Goal: Find specific page/section: Find specific page/section

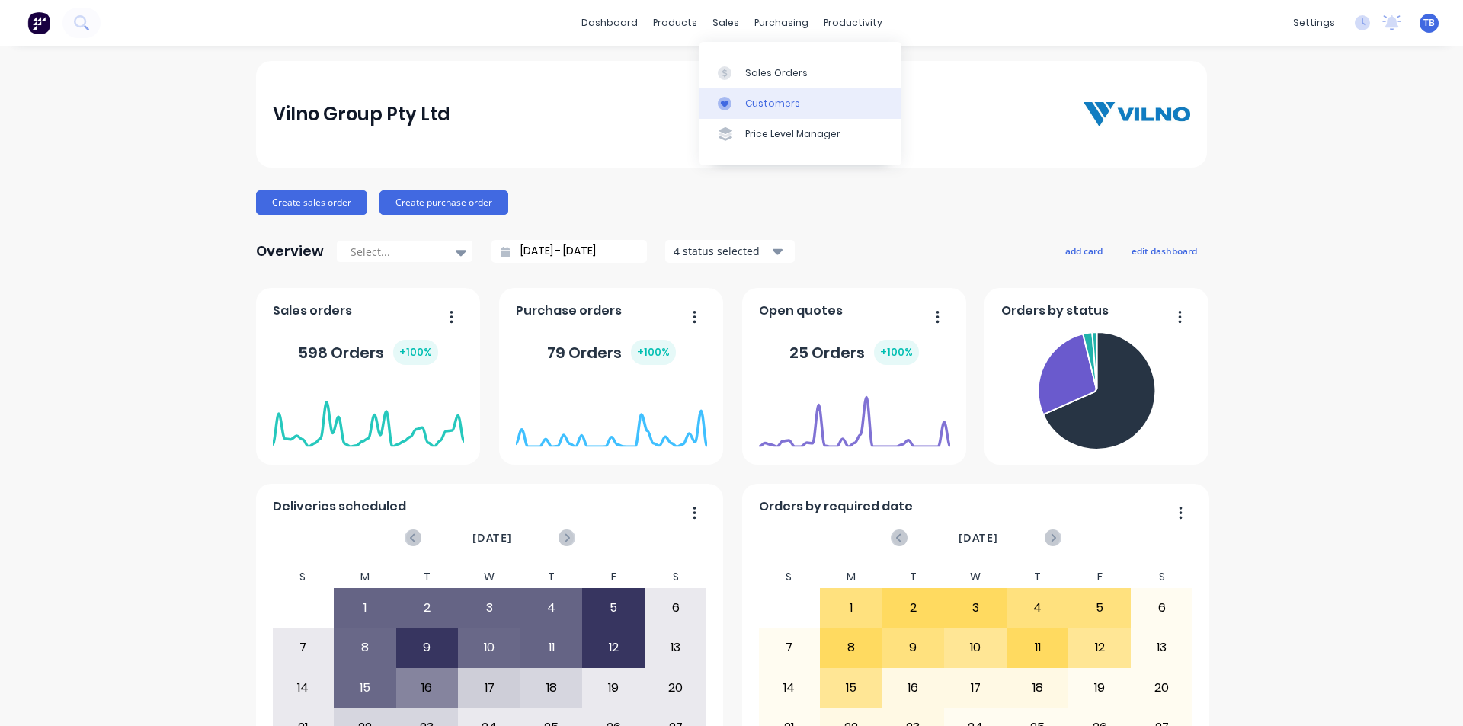
click at [770, 101] on div "Customers" at bounding box center [772, 104] width 55 height 14
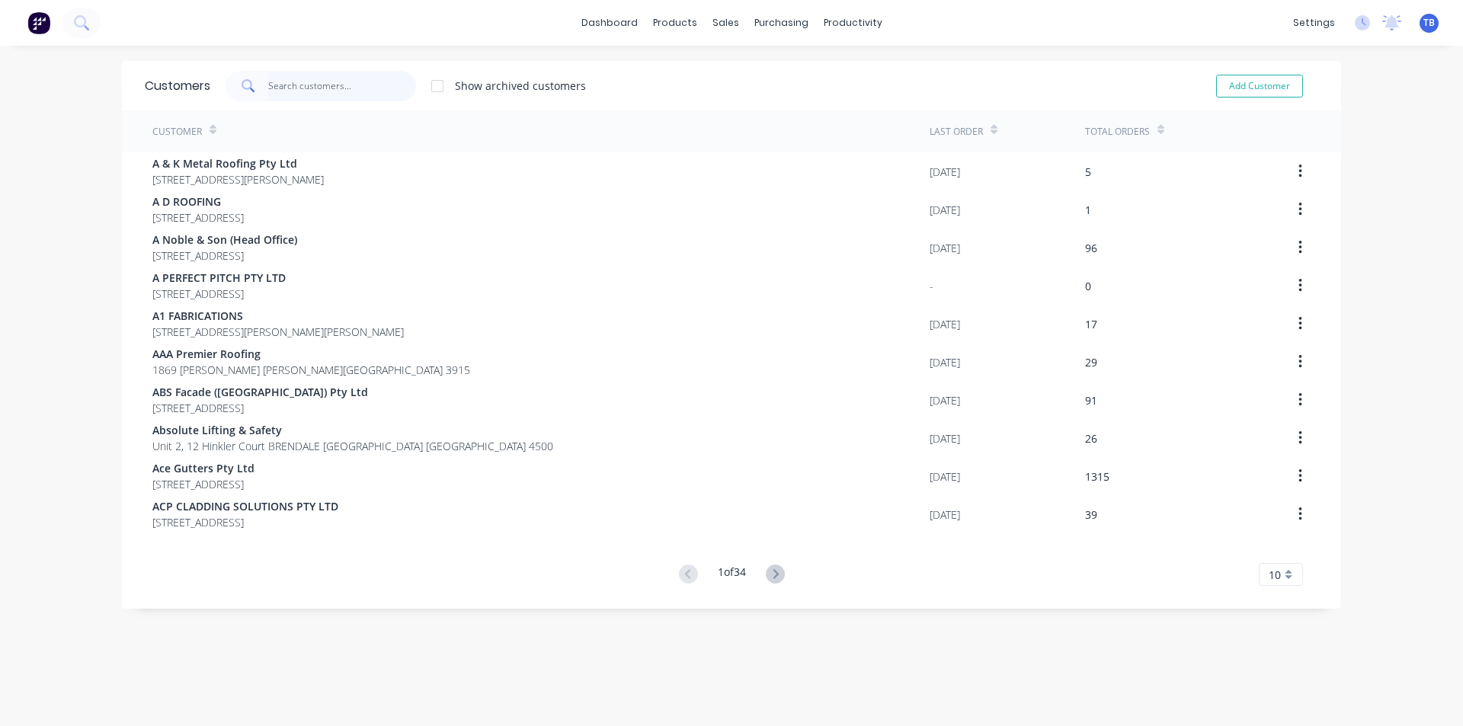
click at [350, 87] on input "text" at bounding box center [342, 86] width 149 height 30
type input "l"
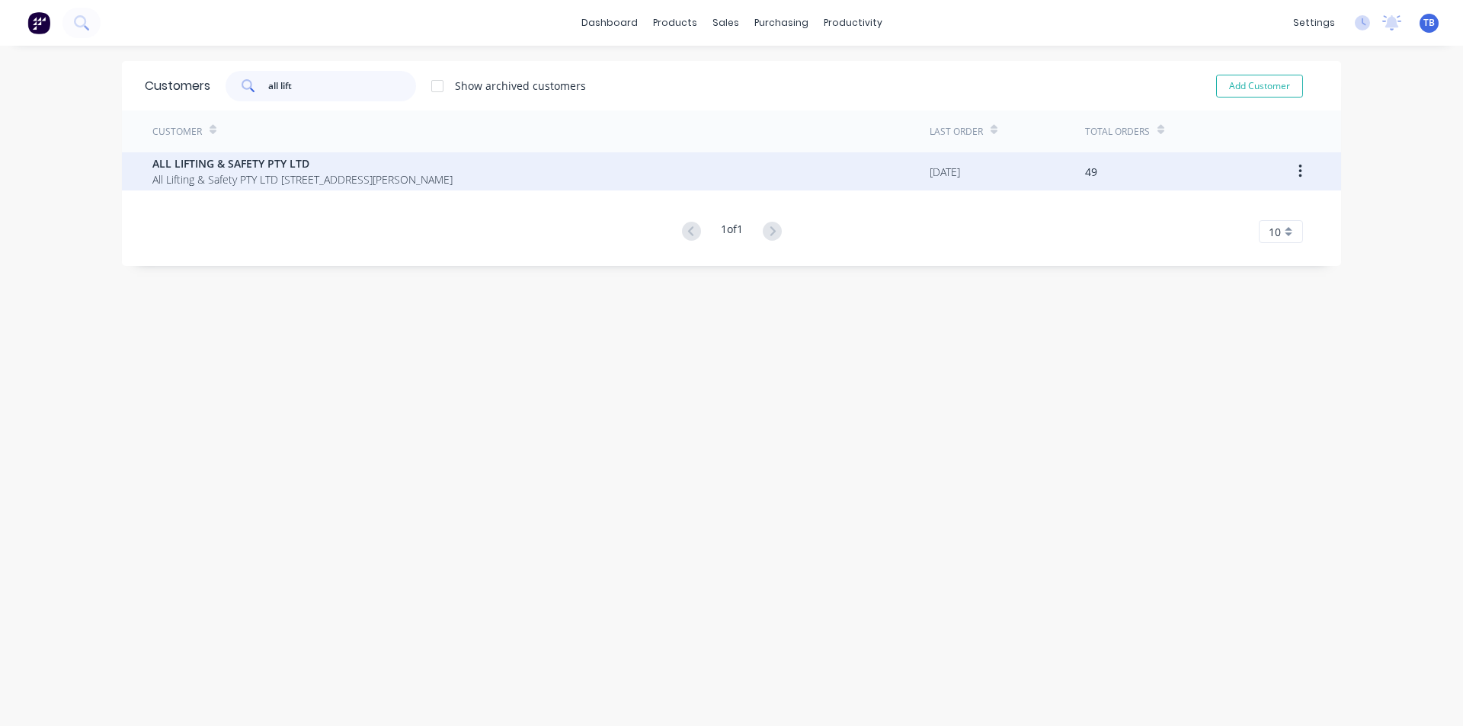
type input "all lift"
click at [235, 168] on span "ALL LIFTING & SAFETY PTY LTD" at bounding box center [302, 163] width 300 height 16
